Goal: Task Accomplishment & Management: Use online tool/utility

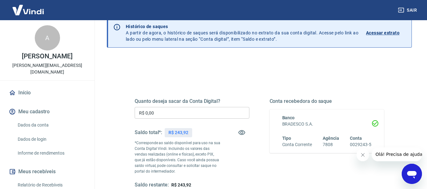
scroll to position [63, 0]
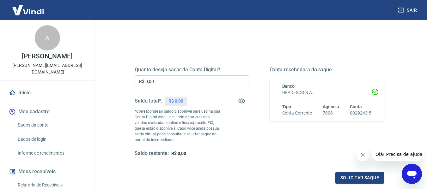
scroll to position [63, 0]
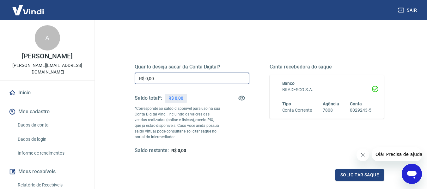
click at [212, 75] on input "R$ 0,00" at bounding box center [192, 79] width 115 height 12
